Goal: Information Seeking & Learning: Learn about a topic

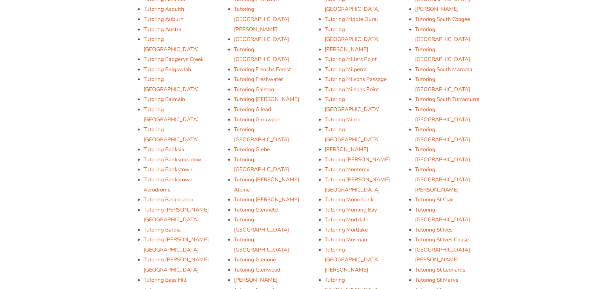
scroll to position [846, 0]
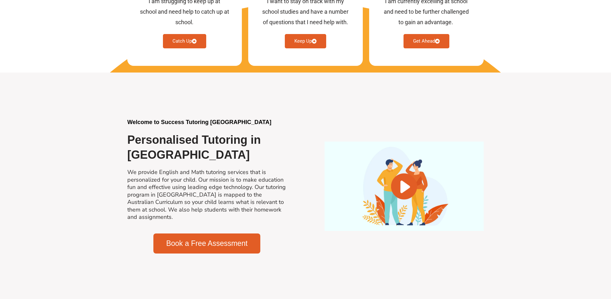
scroll to position [168, 0]
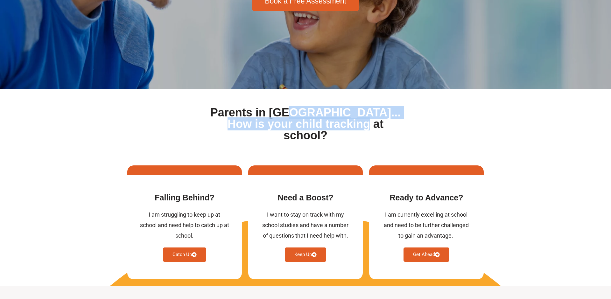
drag, startPoint x: 288, startPoint y: 111, endPoint x: 359, endPoint y: 125, distance: 71.5
click at [359, 125] on h1 "Parents in [GEOGRAPHIC_DATA]... How is your child tracking at school?" at bounding box center [305, 124] width 196 height 34
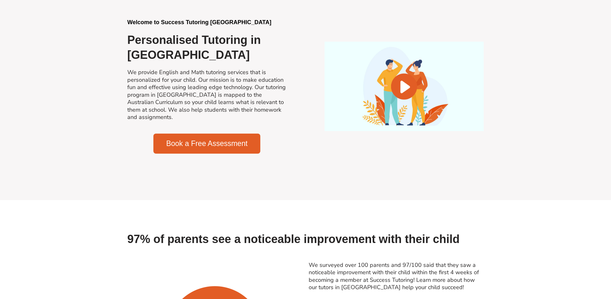
scroll to position [597, 0]
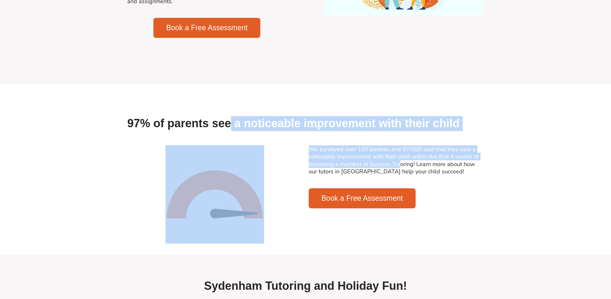
drag, startPoint x: 267, startPoint y: 114, endPoint x: 400, endPoint y: 150, distance: 138.5
click at [400, 150] on link "We surveyed over 100 parents and 97/100 said that they saw a noticeable improve…" at bounding box center [393, 160] width 170 height 30
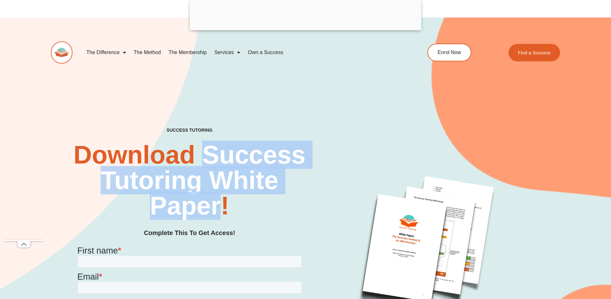
drag, startPoint x: 206, startPoint y: 153, endPoint x: 217, endPoint y: 202, distance: 50.2
click at [217, 202] on h2 "Download Success Tutoring White Paper!" at bounding box center [189, 180] width 238 height 76
copy h2 "Success Tutoring White Paper"
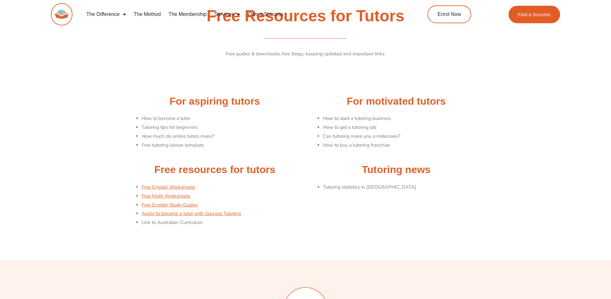
click at [254, 190] on li "Free English Worksheets" at bounding box center [222, 187] width 161 height 9
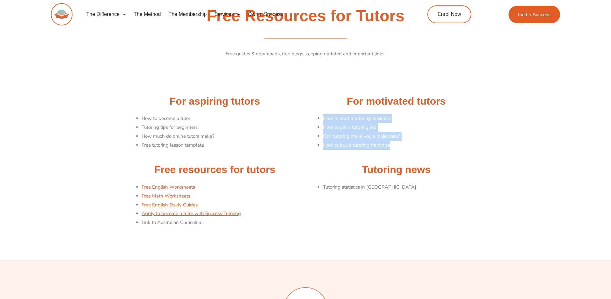
drag, startPoint x: 323, startPoint y: 116, endPoint x: 405, endPoint y: 146, distance: 87.7
click at [405, 146] on ul "How to start a tutoring business How to get a tutoring job Can tutoring make yo…" at bounding box center [403, 131] width 161 height 35
click at [405, 146] on li "How to buy a tutoring franchise" at bounding box center [403, 145] width 161 height 9
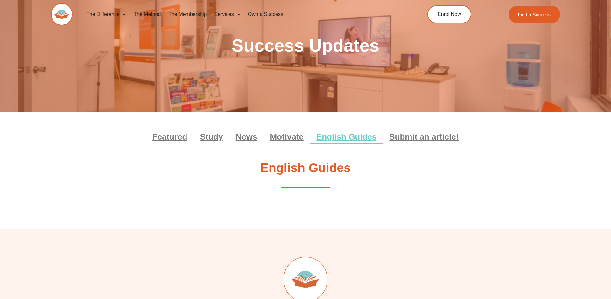
click at [279, 195] on div "Featured Study News Motivate English Guides Submit an article! Featured Study N…" at bounding box center [305, 159] width 363 height 95
click at [153, 13] on link "The Method" at bounding box center [147, 14] width 35 height 15
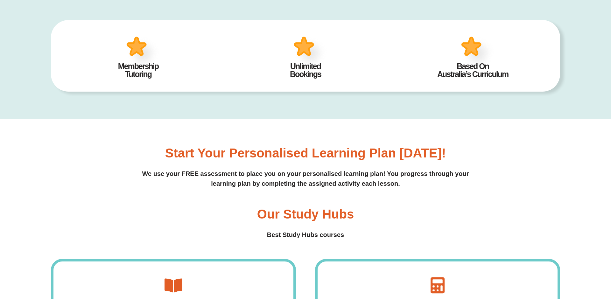
scroll to position [348, 0]
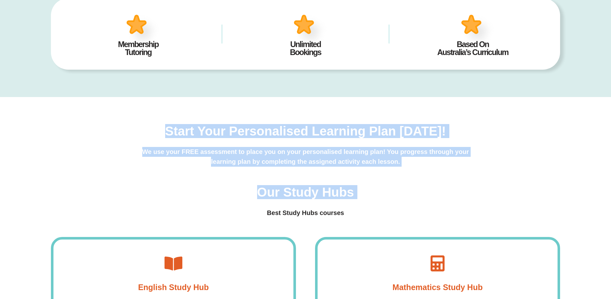
drag, startPoint x: 282, startPoint y: 122, endPoint x: 353, endPoint y: 204, distance: 108.5
click at [353, 204] on div "Start your personalised learning plan [DATE]! We use your FREE assessment to pl…" at bounding box center [305, 243] width 509 height 292
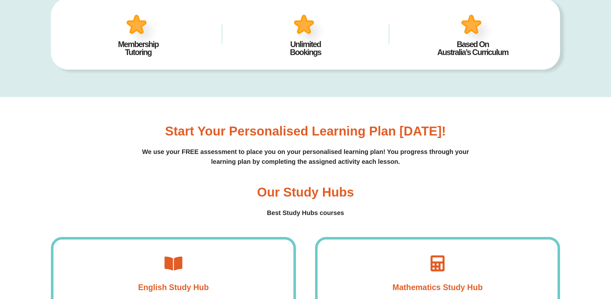
click at [353, 204] on div "Our Study Hubs Best Study Hubs courses" at bounding box center [305, 202] width 509 height 32
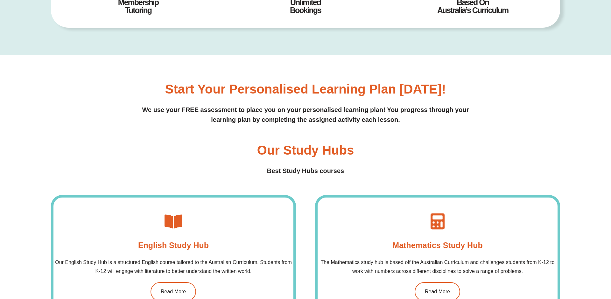
scroll to position [413, 0]
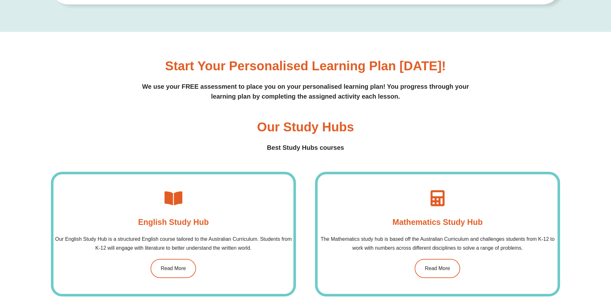
click at [295, 148] on h4 "Best Study Hubs courses" at bounding box center [305, 148] width 509 height 10
click at [454, 138] on div "Our Study Hubs Best Study Hubs courses" at bounding box center [305, 137] width 509 height 32
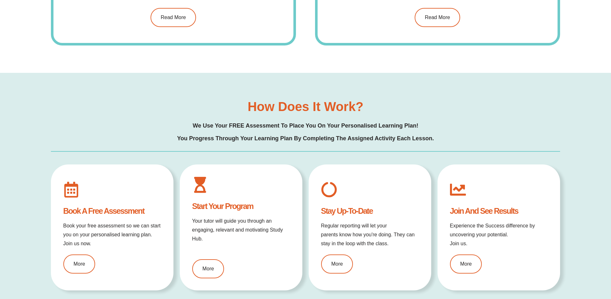
scroll to position [695, 0]
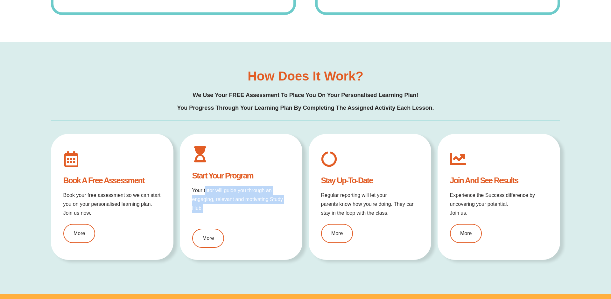
drag, startPoint x: 204, startPoint y: 189, endPoint x: 271, endPoint y: 211, distance: 69.7
click at [271, 211] on p "Your tutor will guide you through an engaging, relevant and motivating Study Hu…" at bounding box center [241, 199] width 98 height 27
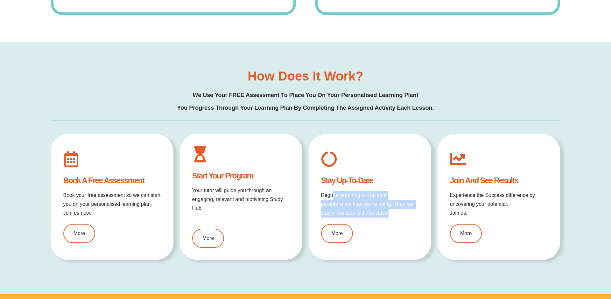
drag, startPoint x: 332, startPoint y: 197, endPoint x: 396, endPoint y: 215, distance: 66.1
click at [396, 215] on p "Regular reporting will let your parents know how you're doing. They can stay in…" at bounding box center [370, 204] width 98 height 27
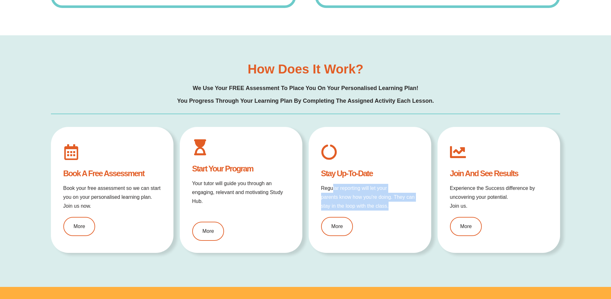
scroll to position [842, 0]
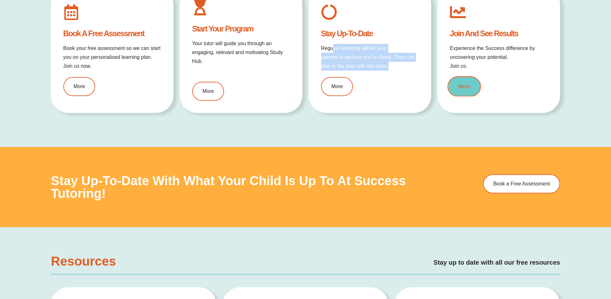
click at [470, 87] on link "More" at bounding box center [463, 86] width 33 height 20
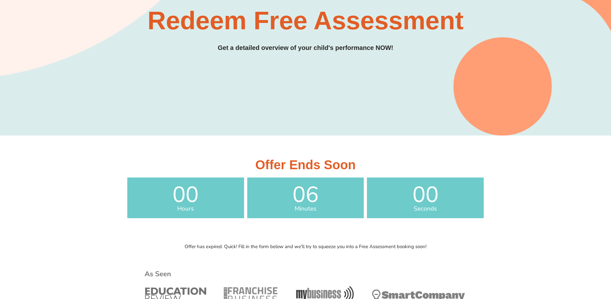
scroll to position [190, 0]
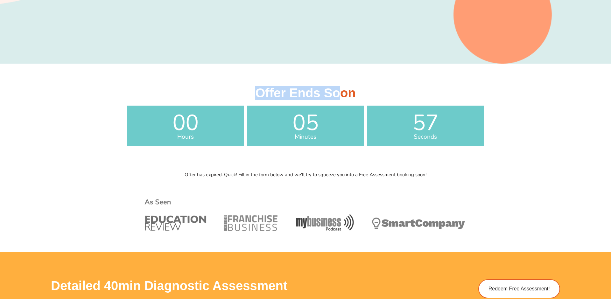
drag, startPoint x: 246, startPoint y: 86, endPoint x: 342, endPoint y: 98, distance: 96.5
click at [342, 98] on h3 "Offer Ends Soon" at bounding box center [305, 93] width 356 height 13
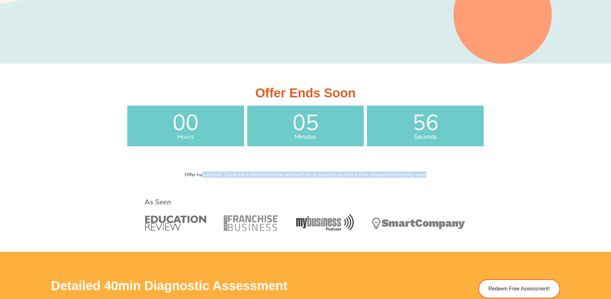
drag, startPoint x: 202, startPoint y: 175, endPoint x: 394, endPoint y: 179, distance: 191.8
click at [394, 179] on div "Offer has expired. Quick! Fill in the form below and we'll try to squeeze you i…" at bounding box center [305, 210] width 363 height 83
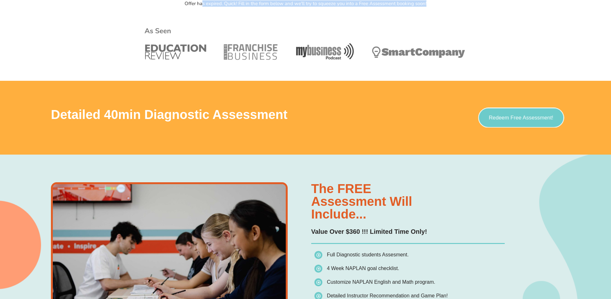
scroll to position [398, 0]
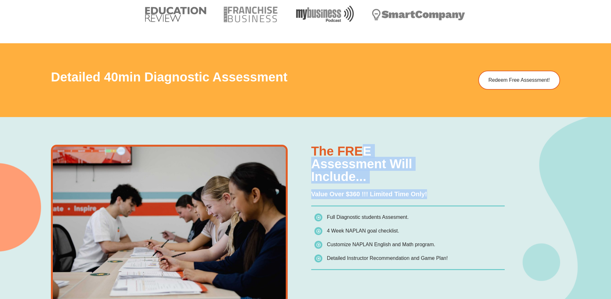
drag, startPoint x: 365, startPoint y: 148, endPoint x: 429, endPoint y: 207, distance: 87.1
click at [429, 207] on div "The FREE assessment will include... Value Over $360 !!! Limited Time Only! Full…" at bounding box center [407, 224] width 193 height 159
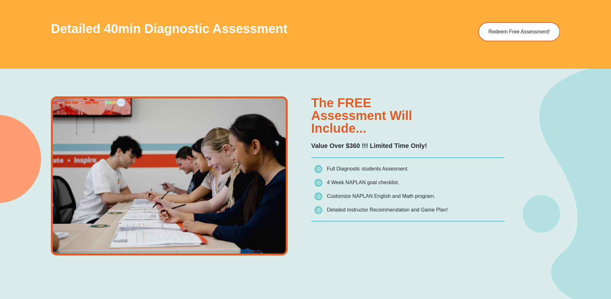
scroll to position [498, 0]
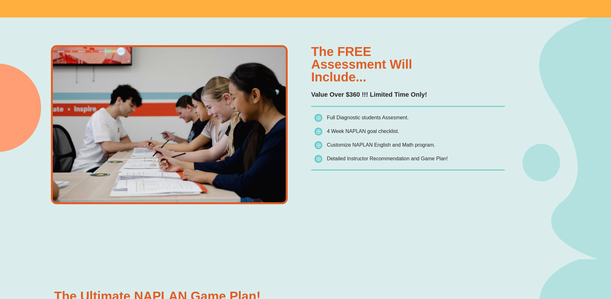
drag, startPoint x: 353, startPoint y: 117, endPoint x: 378, endPoint y: 151, distance: 42.0
click at [378, 151] on ul "Full Diagnostic students Assesment. 4 Week NAPLAN goal checklist. Customize NAP…" at bounding box center [409, 138] width 190 height 50
click at [378, 151] on li "Customize NAPLAN English and Math program." at bounding box center [409, 146] width 190 height 11
drag, startPoint x: 331, startPoint y: 144, endPoint x: 436, endPoint y: 145, distance: 105.0
click at [436, 145] on li "Customize NAPLAN English and Math program." at bounding box center [409, 146] width 190 height 11
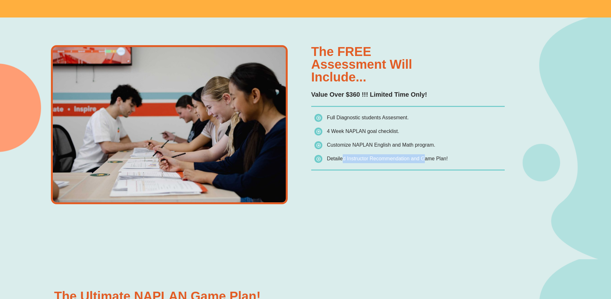
drag, startPoint x: 358, startPoint y: 160, endPoint x: 422, endPoint y: 162, distance: 64.3
click at [422, 162] on span "Detailed Instructor Recommendation and Game Plan!" at bounding box center [380, 158] width 133 height 9
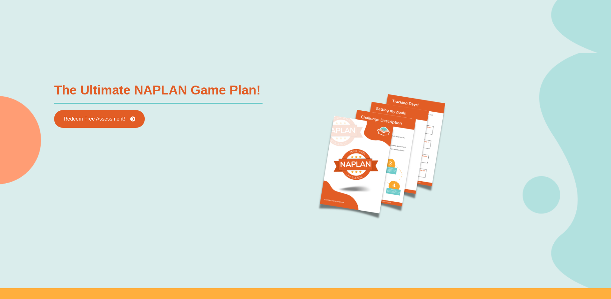
scroll to position [779, 0]
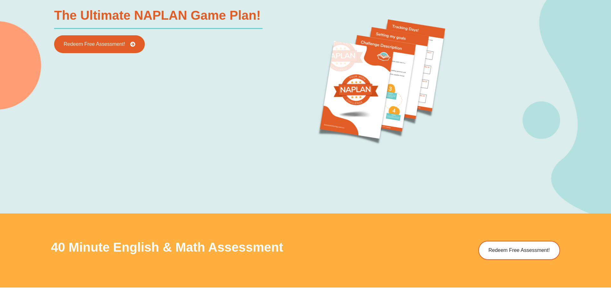
click at [246, 133] on div "The Ultimate NAPLAN Game Plan! Redeem Free Assessment!" at bounding box center [178, 82] width 254 height 153
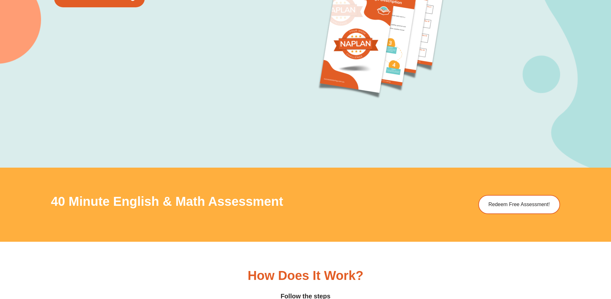
scroll to position [928, 0]
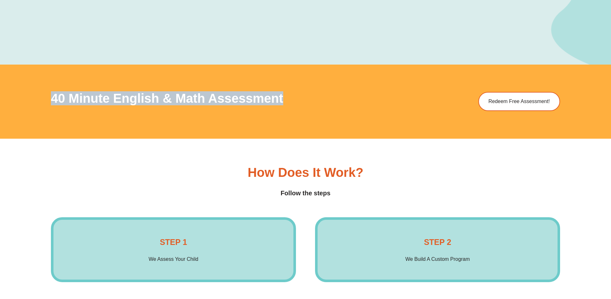
drag, startPoint x: 50, startPoint y: 95, endPoint x: 288, endPoint y: 99, distance: 237.9
click at [288, 99] on div "40 Minute English & Math Assessment Redeem Free Assessment!" at bounding box center [305, 102] width 611 height 74
click at [288, 99] on h3 "40 Minute English & Math Assessment" at bounding box center [222, 98] width 343 height 13
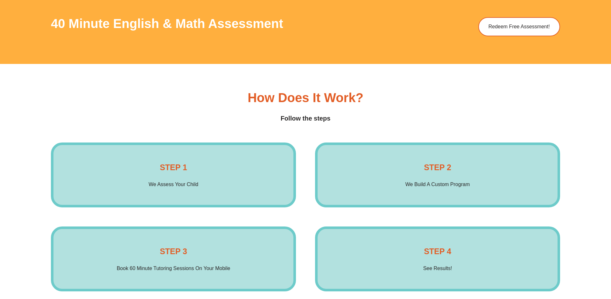
scroll to position [1040, 0]
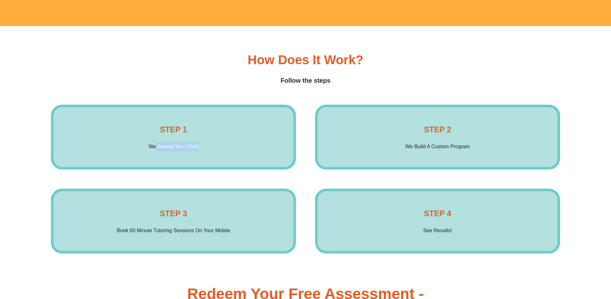
drag, startPoint x: 160, startPoint y: 147, endPoint x: 246, endPoint y: 145, distance: 86.5
click at [246, 145] on div "STEP 1 We Assess Your Child Enrol Now" at bounding box center [173, 137] width 245 height 65
drag, startPoint x: 426, startPoint y: 142, endPoint x: 484, endPoint y: 143, distance: 58.8
click at [484, 143] on div "STEP 2 We Build A Custom Program Enrol Now" at bounding box center [437, 137] width 245 height 65
drag, startPoint x: 145, startPoint y: 228, endPoint x: 226, endPoint y: 235, distance: 81.1
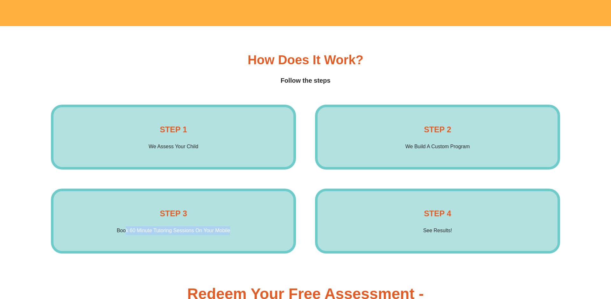
click at [226, 235] on p "Book 60 Minute Tutoring Sessions On Your Mobile" at bounding box center [174, 230] width 114 height 9
drag, startPoint x: 424, startPoint y: 234, endPoint x: 450, endPoint y: 232, distance: 25.9
click at [450, 232] on p "See Results!" at bounding box center [437, 230] width 29 height 9
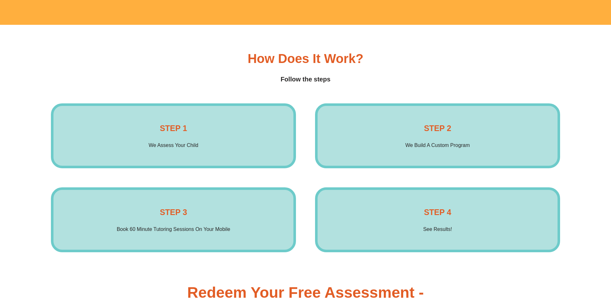
scroll to position [1130, 0]
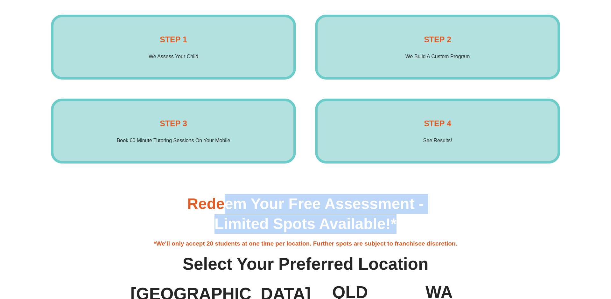
drag, startPoint x: 262, startPoint y: 205, endPoint x: 408, endPoint y: 230, distance: 147.8
click at [408, 230] on h3 "Redeem Your Free Assessment - Limited Spots Available!*" at bounding box center [305, 214] width 363 height 40
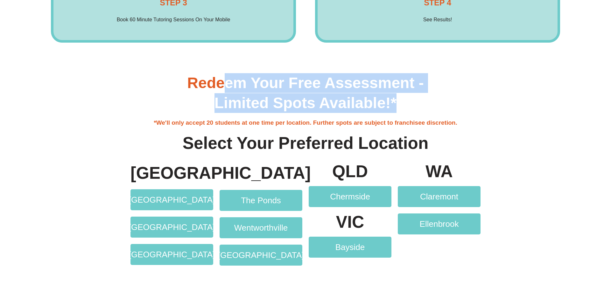
scroll to position [1262, 0]
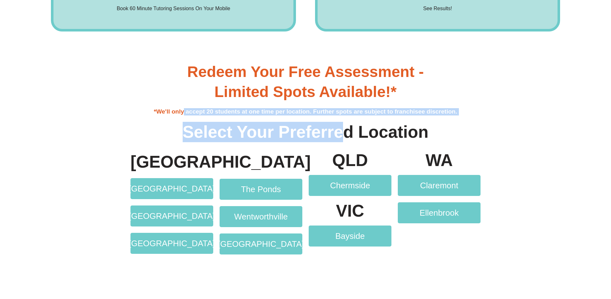
drag, startPoint x: 186, startPoint y: 111, endPoint x: 345, endPoint y: 128, distance: 159.3
click at [345, 128] on div "Redeem Your Free Assessment - Limited Spots Available!* *We'll only accept 20 s…" at bounding box center [305, 102] width 363 height 86
click at [345, 128] on b "Select Your Preferred Location" at bounding box center [306, 131] width 246 height 19
drag, startPoint x: 227, startPoint y: 111, endPoint x: 407, endPoint y: 126, distance: 180.7
click at [407, 126] on div "Redeem Your Free Assessment - Limited Spots Available!* *We'll only accept 20 s…" at bounding box center [305, 102] width 363 height 86
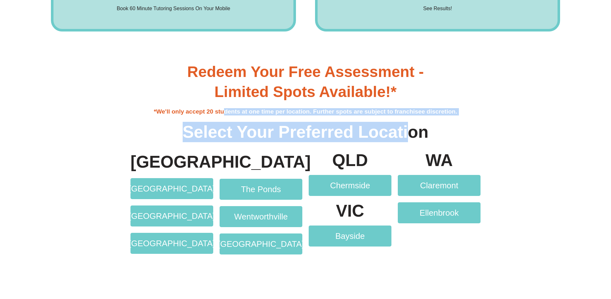
click at [407, 126] on b "Select Your Preferred Location" at bounding box center [306, 131] width 246 height 19
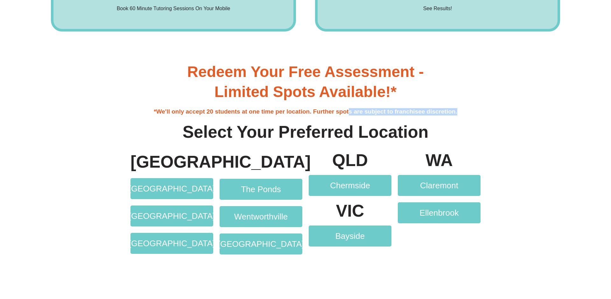
drag, startPoint x: 352, startPoint y: 111, endPoint x: 457, endPoint y: 112, distance: 105.6
click at [457, 112] on h4 "*We'll only accept 20 students at one time per location. Further spots are subj…" at bounding box center [305, 111] width 363 height 7
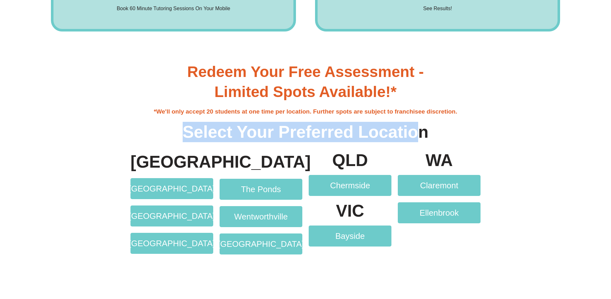
drag, startPoint x: 421, startPoint y: 138, endPoint x: 186, endPoint y: 128, distance: 234.6
click at [186, 128] on b "Select Your Preferred Location" at bounding box center [306, 131] width 246 height 19
drag, startPoint x: 300, startPoint y: 136, endPoint x: 417, endPoint y: 142, distance: 117.1
click at [417, 141] on b "Select Your Preferred Location" at bounding box center [306, 131] width 246 height 19
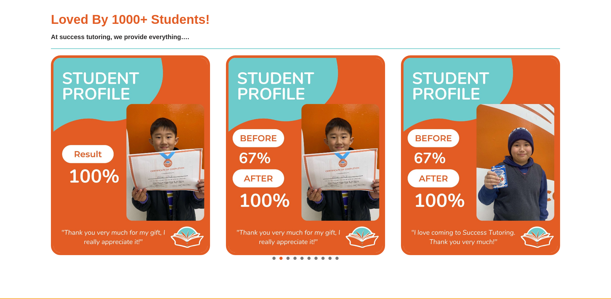
scroll to position [1555, 0]
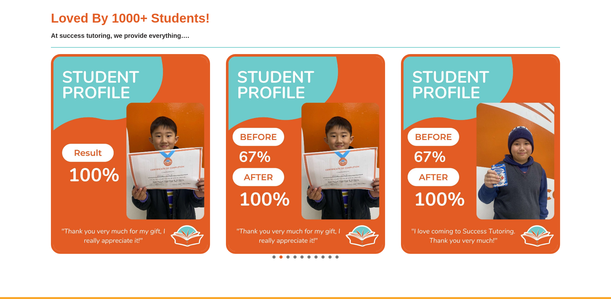
click at [473, 100] on img "4 / 10" at bounding box center [480, 154] width 159 height 200
click at [288, 257] on span "Go to slide 3" at bounding box center [287, 256] width 3 height 3
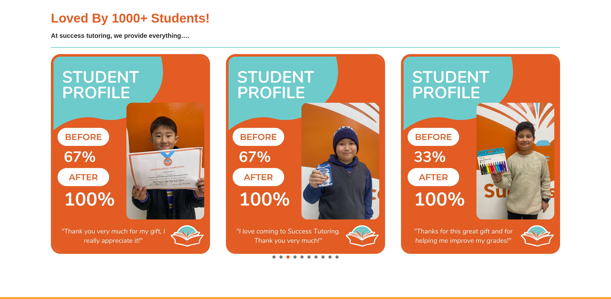
click at [295, 258] on span "Go to slide 4" at bounding box center [294, 256] width 3 height 3
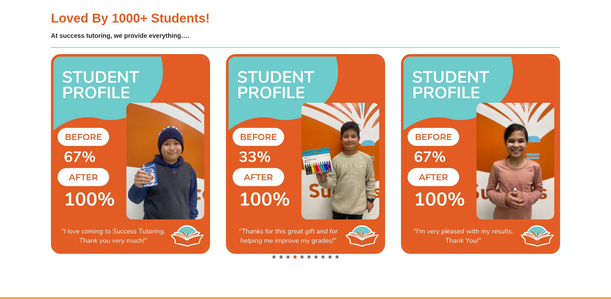
click at [301, 257] on span "Go to slide 5" at bounding box center [301, 256] width 3 height 3
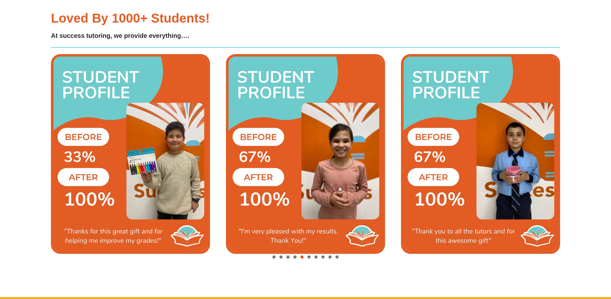
click at [305, 257] on div "Image Carousel" at bounding box center [305, 257] width 509 height 9
click at [307, 257] on div "Image Carousel" at bounding box center [305, 257] width 509 height 9
click at [308, 257] on span "Go to slide 6" at bounding box center [308, 256] width 3 height 3
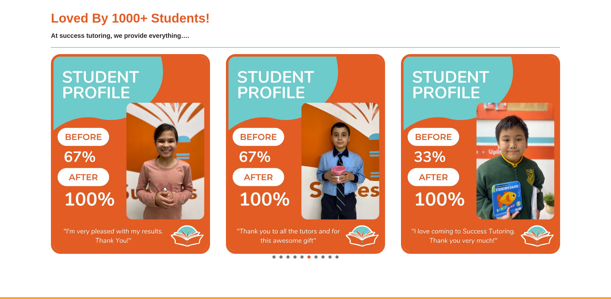
click at [317, 258] on div "Image Carousel" at bounding box center [305, 257] width 509 height 9
click at [315, 256] on span "Go to slide 7" at bounding box center [315, 256] width 3 height 3
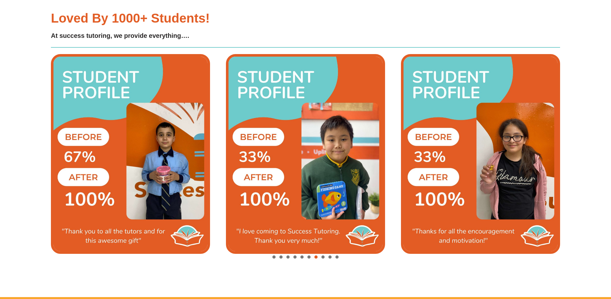
click at [321, 257] on div "Image Carousel" at bounding box center [305, 257] width 509 height 9
click at [322, 257] on span "Go to slide 8" at bounding box center [322, 256] width 3 height 3
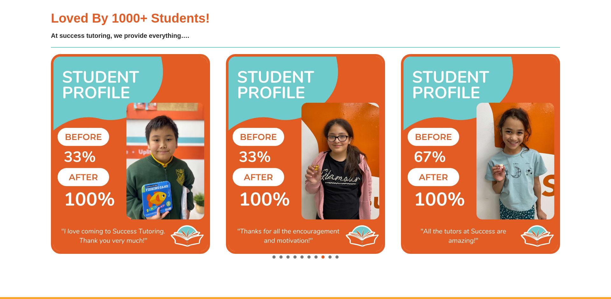
click at [330, 256] on span "Go to slide 9" at bounding box center [329, 256] width 3 height 3
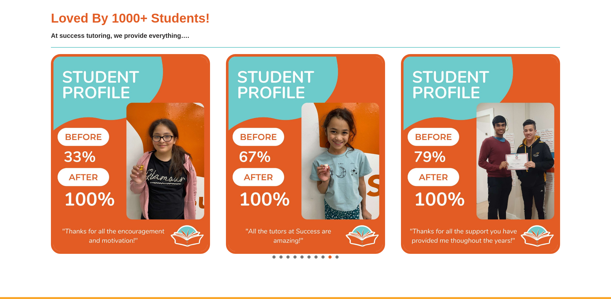
click at [337, 258] on div "Image Carousel" at bounding box center [305, 257] width 509 height 9
click at [337, 256] on span "Go to slide 10" at bounding box center [336, 256] width 3 height 3
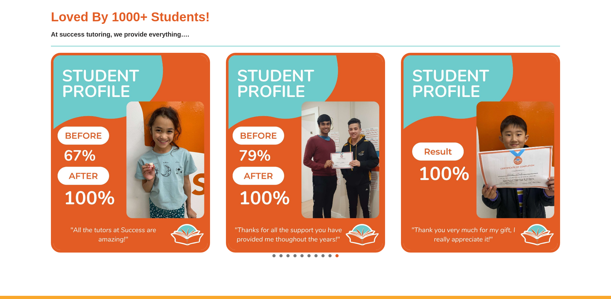
scroll to position [1557, 0]
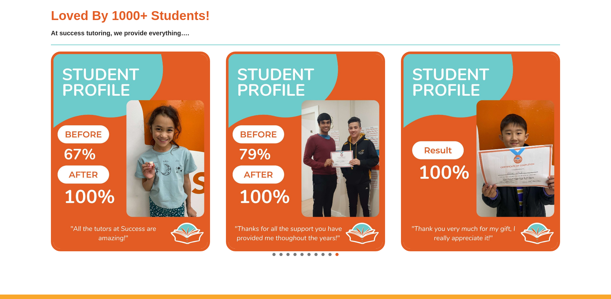
click at [272, 253] on span "Go to slide 1" at bounding box center [273, 254] width 3 height 3
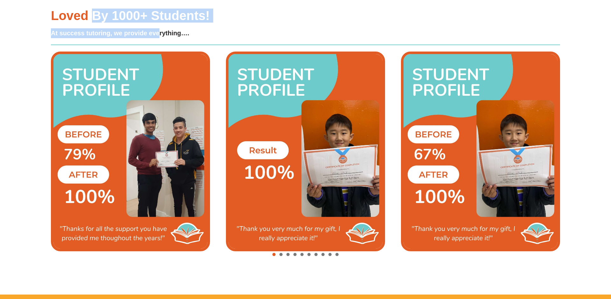
drag, startPoint x: 96, startPoint y: 14, endPoint x: 160, endPoint y: 31, distance: 66.0
click at [160, 31] on div "Loved by 1000+ students! At success tutoring, we provide everything…." at bounding box center [176, 23] width 250 height 29
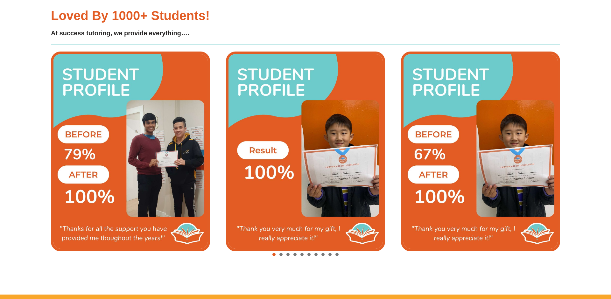
click at [160, 31] on h4 "At success tutoring, we provide everything…." at bounding box center [176, 33] width 250 height 10
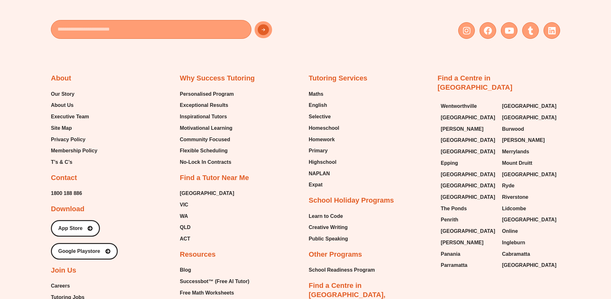
scroll to position [2475, 0]
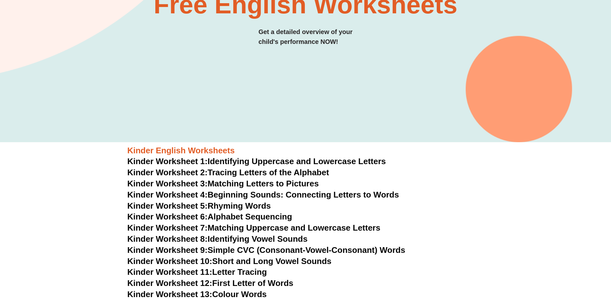
scroll to position [14, 0]
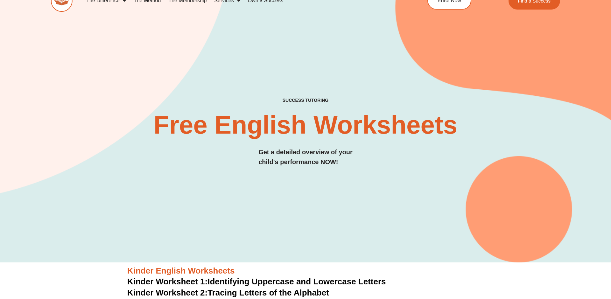
drag, startPoint x: 287, startPoint y: 152, endPoint x: 335, endPoint y: 169, distance: 51.0
click at [335, 169] on div "SUCCESS TUTORING​ Free English Worksheets​ Get a detailed overview of your chil…" at bounding box center [305, 139] width 509 height 82
